Goal: Obtain resource: Download file/media

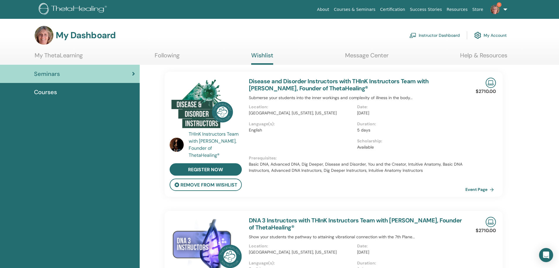
click at [63, 55] on link "My ThetaLearning" at bounding box center [59, 57] width 48 height 11
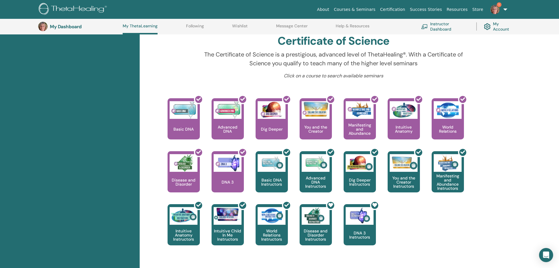
scroll to position [192, 0]
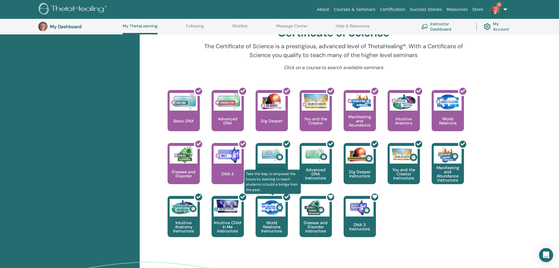
click at [269, 208] on div at bounding box center [275, 218] width 32 height 53
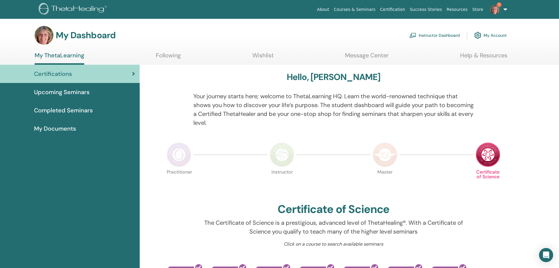
click at [61, 72] on span "Certifications" at bounding box center [53, 73] width 38 height 9
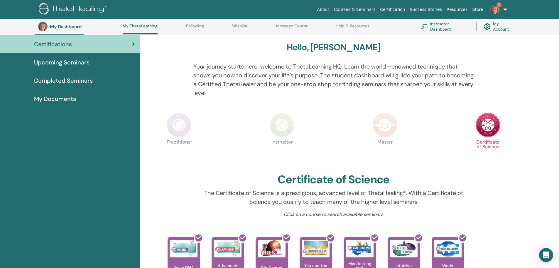
scroll to position [45, 0]
click at [57, 96] on span "My Documents" at bounding box center [55, 99] width 42 height 9
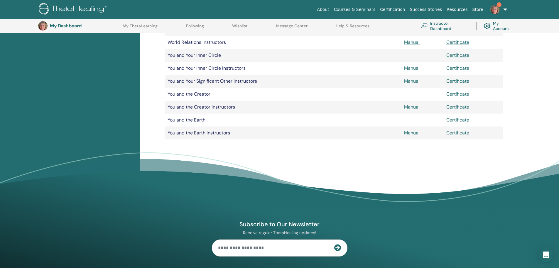
scroll to position [406, 0]
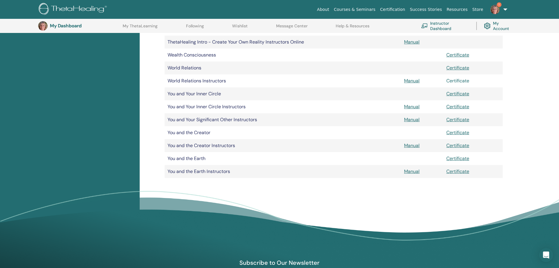
click at [462, 78] on link "Certificate" at bounding box center [458, 81] width 23 height 6
